Goal: Task Accomplishment & Management: Complete application form

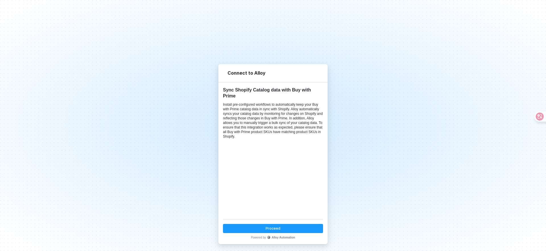
click at [278, 228] on div "Proceed" at bounding box center [273, 228] width 15 height 5
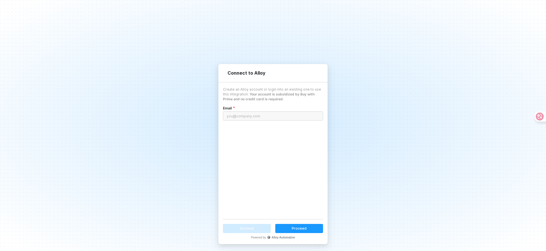
click at [246, 114] on input "email" at bounding box center [273, 115] width 100 height 9
click at [98, 69] on div "Connect to Alloy Create an Alloy account or login into an existing one to use t…" at bounding box center [273, 125] width 546 height 251
paste input "[EMAIL_ADDRESS][DOMAIN_NAME]"
drag, startPoint x: 233, startPoint y: 114, endPoint x: 217, endPoint y: 113, distance: 16.2
click at [217, 113] on div "Connect to Alloy Create an Alloy account or login into an existing one to use t…" at bounding box center [273, 125] width 546 height 251
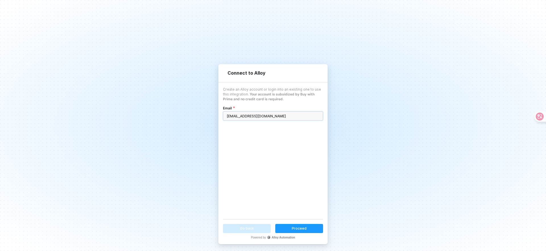
type input "[EMAIL_ADDRESS][DOMAIN_NAME]"
click at [296, 228] on div "Proceed" at bounding box center [299, 228] width 15 height 5
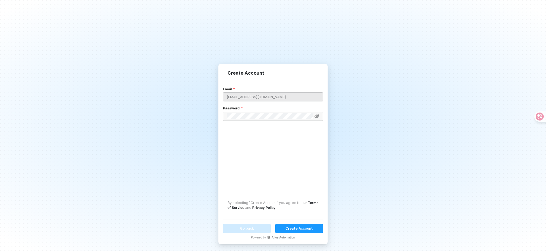
click at [92, 113] on div "Create Account Email [EMAIL_ADDRESS][DOMAIN_NAME] Password By selecting "Create…" at bounding box center [273, 125] width 546 height 251
click at [300, 225] on button "Create Account" at bounding box center [299, 228] width 48 height 9
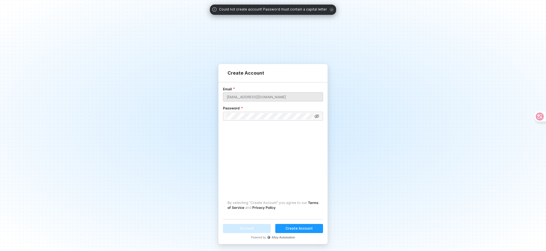
click at [316, 116] on icon at bounding box center [317, 116] width 5 height 4
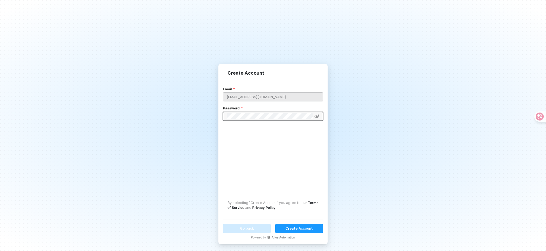
click at [317, 116] on icon at bounding box center [317, 115] width 5 height 3
click at [317, 116] on icon at bounding box center [317, 116] width 5 height 4
click at [317, 116] on icon at bounding box center [317, 115] width 5 height 3
click at [316, 117] on icon at bounding box center [317, 116] width 5 height 4
click at [316, 117] on icon at bounding box center [317, 115] width 5 height 3
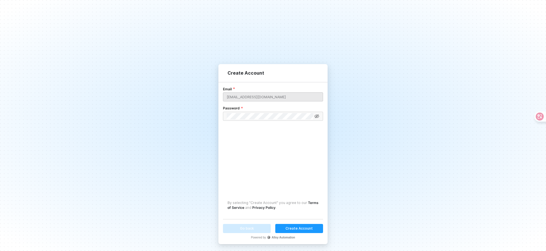
click at [302, 227] on div "Create Account" at bounding box center [299, 228] width 27 height 5
click at [226, 115] on span at bounding box center [273, 116] width 100 height 9
click at [303, 230] on div "Create Account" at bounding box center [299, 228] width 27 height 5
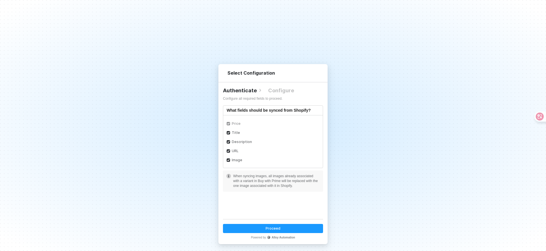
click at [63, 128] on div "Select Configuration 1 Authenticate 2 Configure Configure all required fields t…" at bounding box center [273, 125] width 546 height 251
click at [227, 160] on input "Image" at bounding box center [229, 160] width 4 height 4
checkbox input "true"
click at [270, 229] on div "Proceed" at bounding box center [273, 228] width 15 height 5
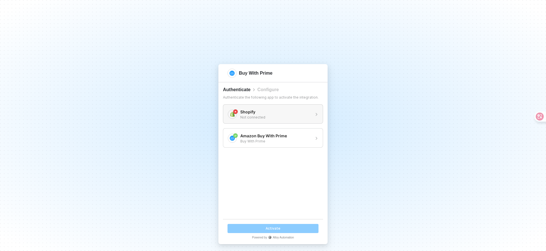
click at [277, 115] on div "Not connected" at bounding box center [275, 117] width 71 height 5
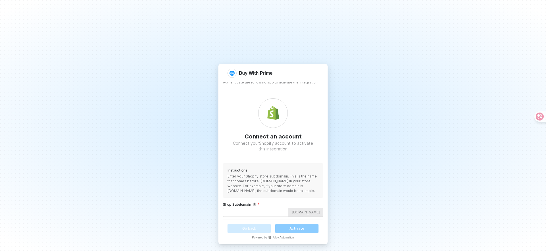
scroll to position [50, 0]
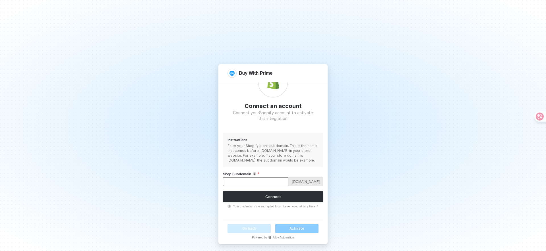
click at [252, 182] on input "Shop Subdomain" at bounding box center [255, 181] width 65 height 9
type input "A"
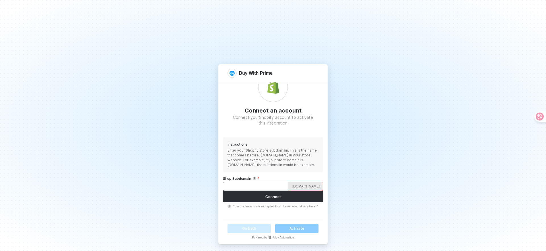
scroll to position [46, 0]
type input "A"
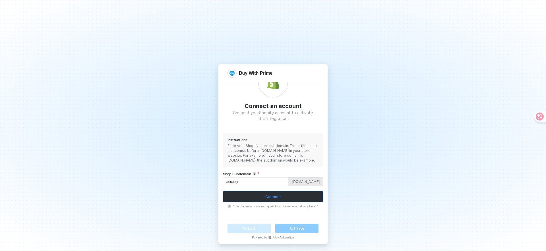
click at [258, 197] on button "Connect" at bounding box center [273, 196] width 100 height 11
click at [259, 198] on button "Connect" at bounding box center [273, 196] width 100 height 11
drag, startPoint x: 258, startPoint y: 196, endPoint x: 386, endPoint y: 176, distance: 129.6
click at [386, 176] on div "Buy With Prime 1 Authenticate 2 Configure Authenticate the following app to act…" at bounding box center [273, 125] width 546 height 251
paste input "5e3a63-97."
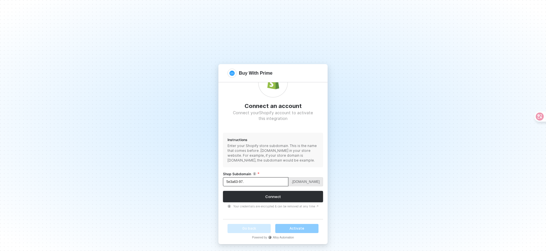
drag, startPoint x: 247, startPoint y: 184, endPoint x: 211, endPoint y: 179, distance: 36.2
click at [211, 179] on div "Buy With Prime 1 Authenticate 2 Configure Authenticate the following app to act…" at bounding box center [273, 125] width 546 height 251
click at [248, 181] on input "5e3a63-97." at bounding box center [255, 181] width 65 height 9
type input "5e3a63-97"
click at [266, 198] on div "Connect" at bounding box center [274, 196] width 16 height 5
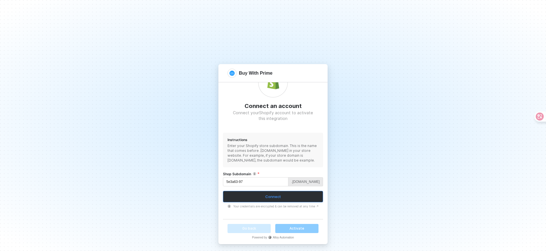
click at [281, 198] on button "Connect" at bounding box center [273, 196] width 100 height 11
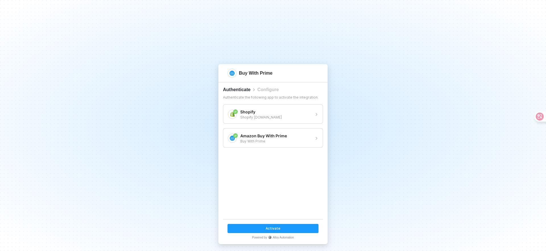
scroll to position [0, 0]
click at [282, 227] on button "Activate" at bounding box center [273, 228] width 91 height 9
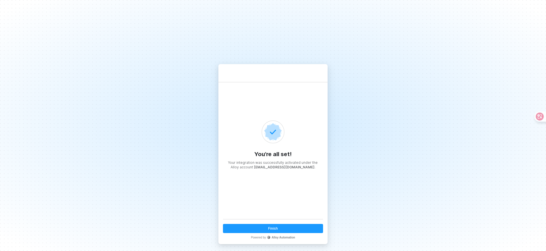
click at [284, 227] on button "Finish" at bounding box center [273, 228] width 100 height 9
